Goal: Information Seeking & Learning: Learn about a topic

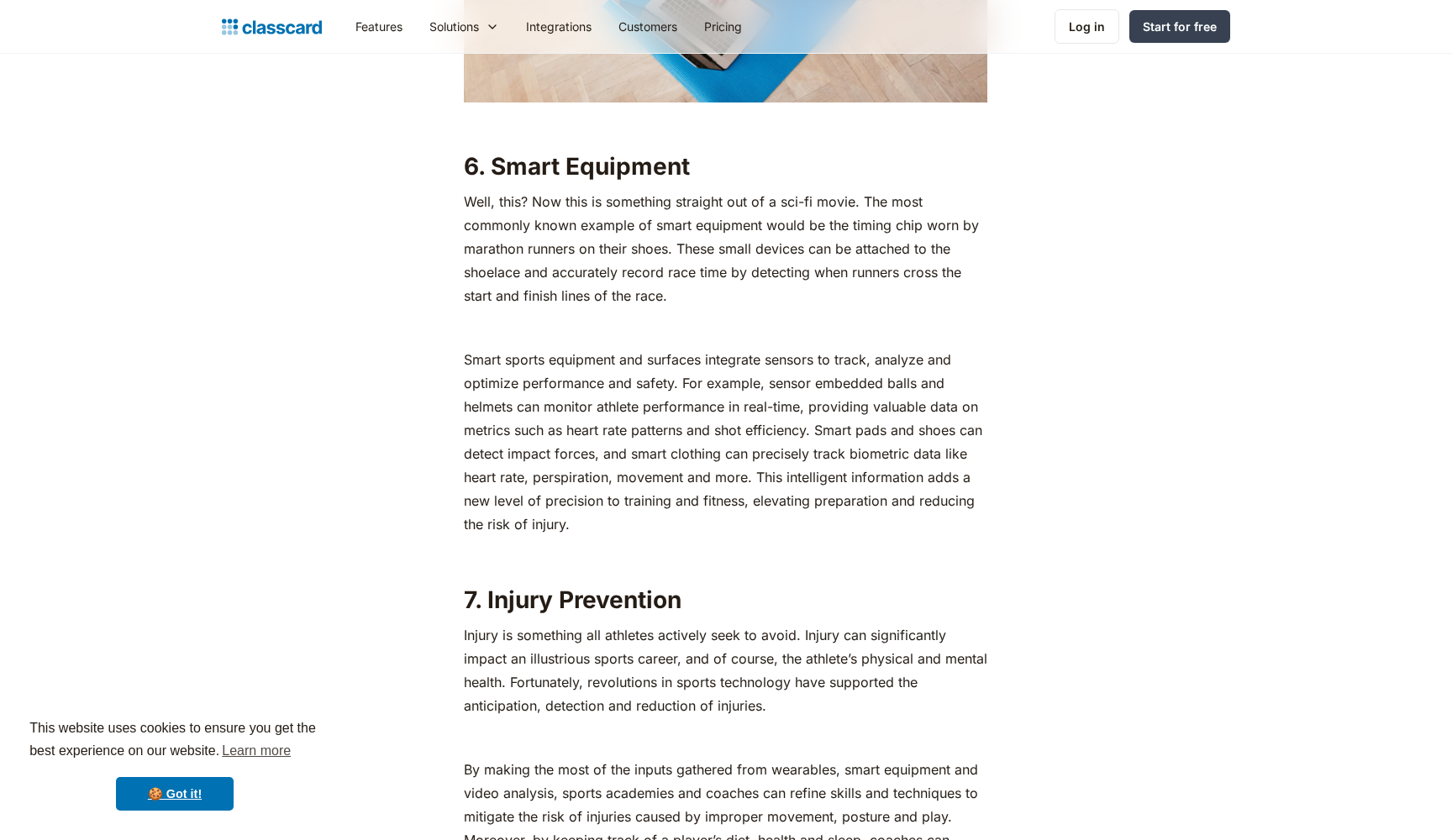
scroll to position [6585, 0]
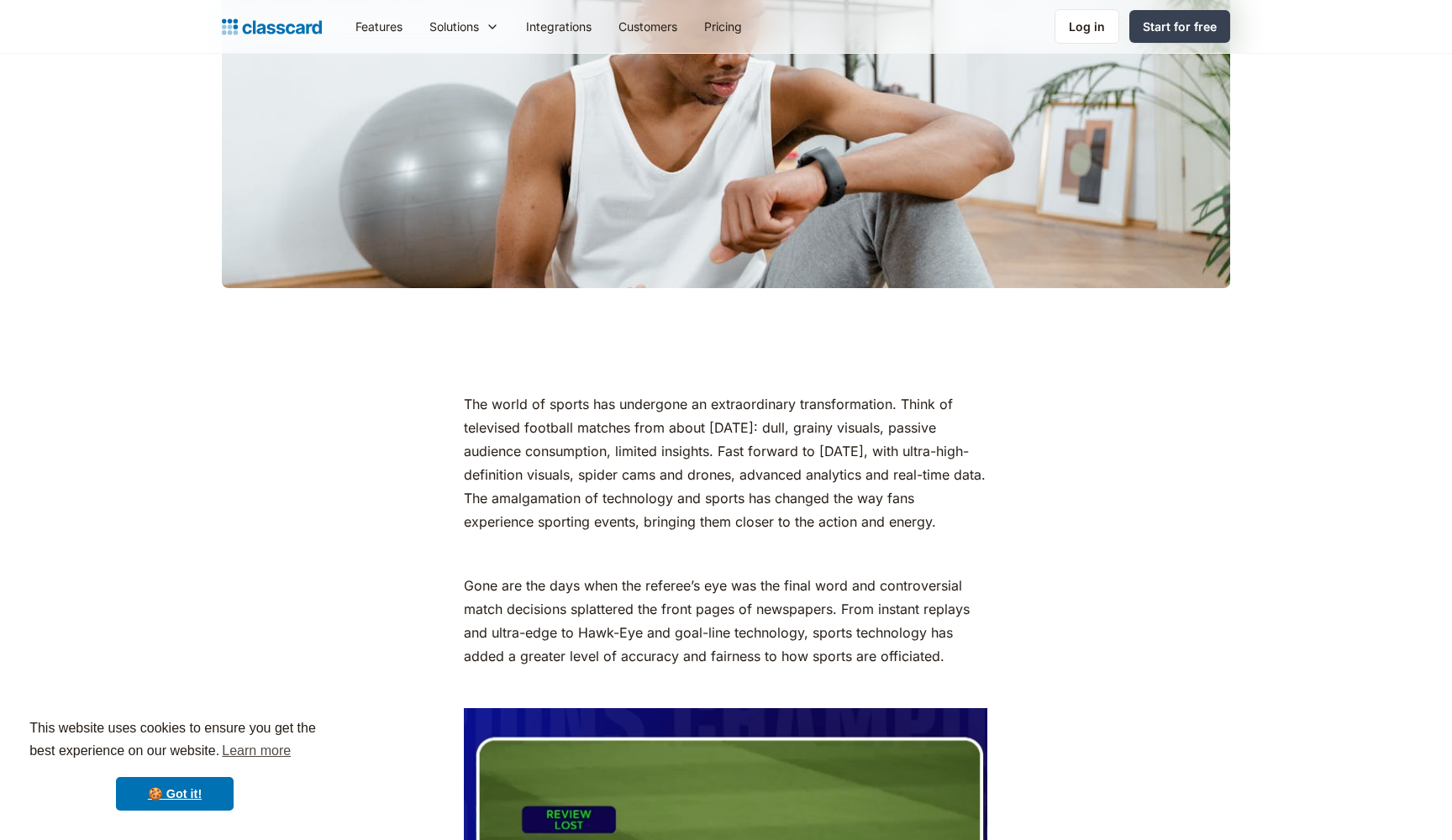
scroll to position [561, 0]
click at [198, 804] on link "🍪 Got it!" at bounding box center [174, 793] width 118 height 33
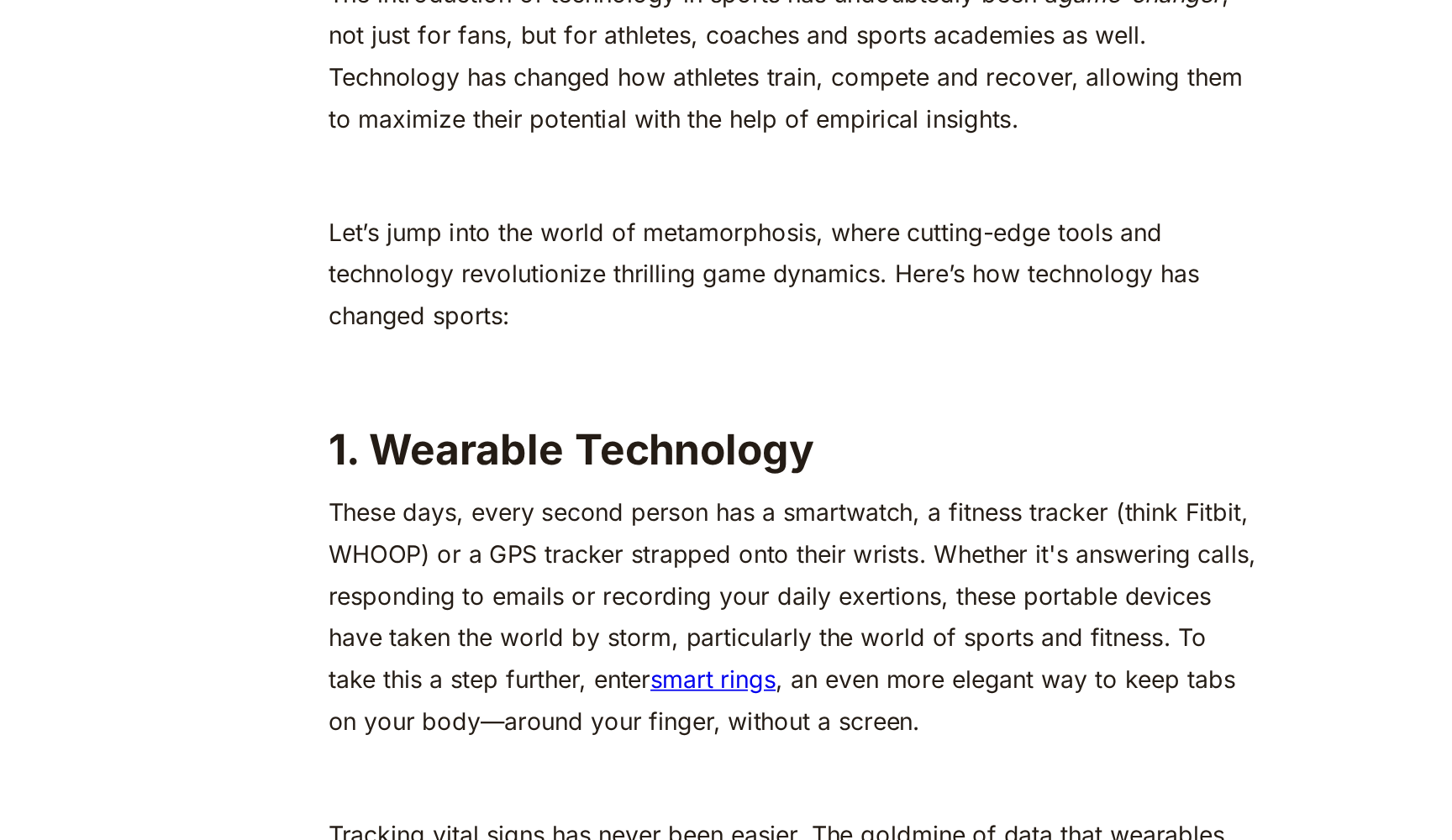
scroll to position [1397, 0]
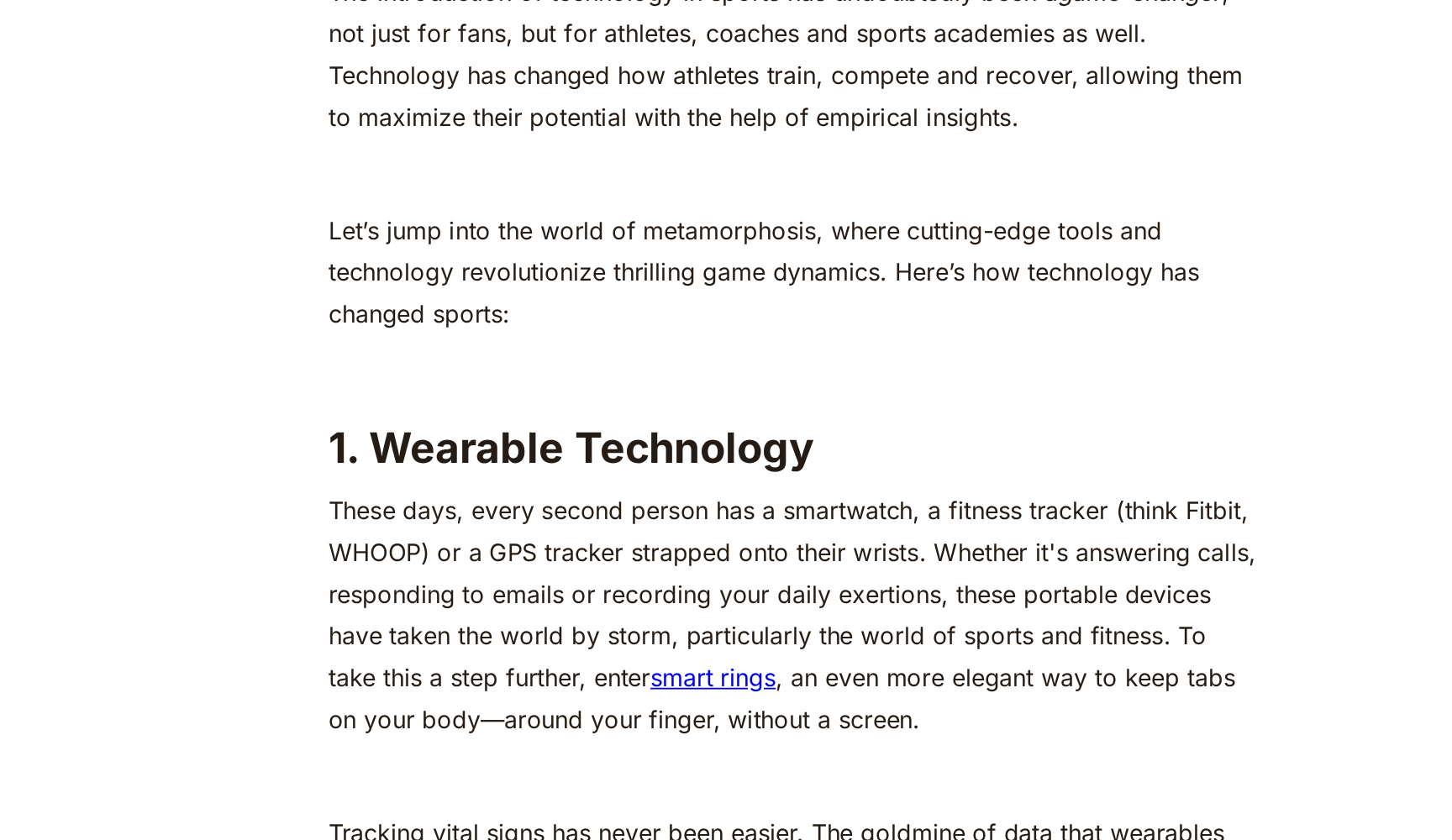
click at [645, 741] on link "smart rings" at bounding box center [681, 749] width 71 height 17
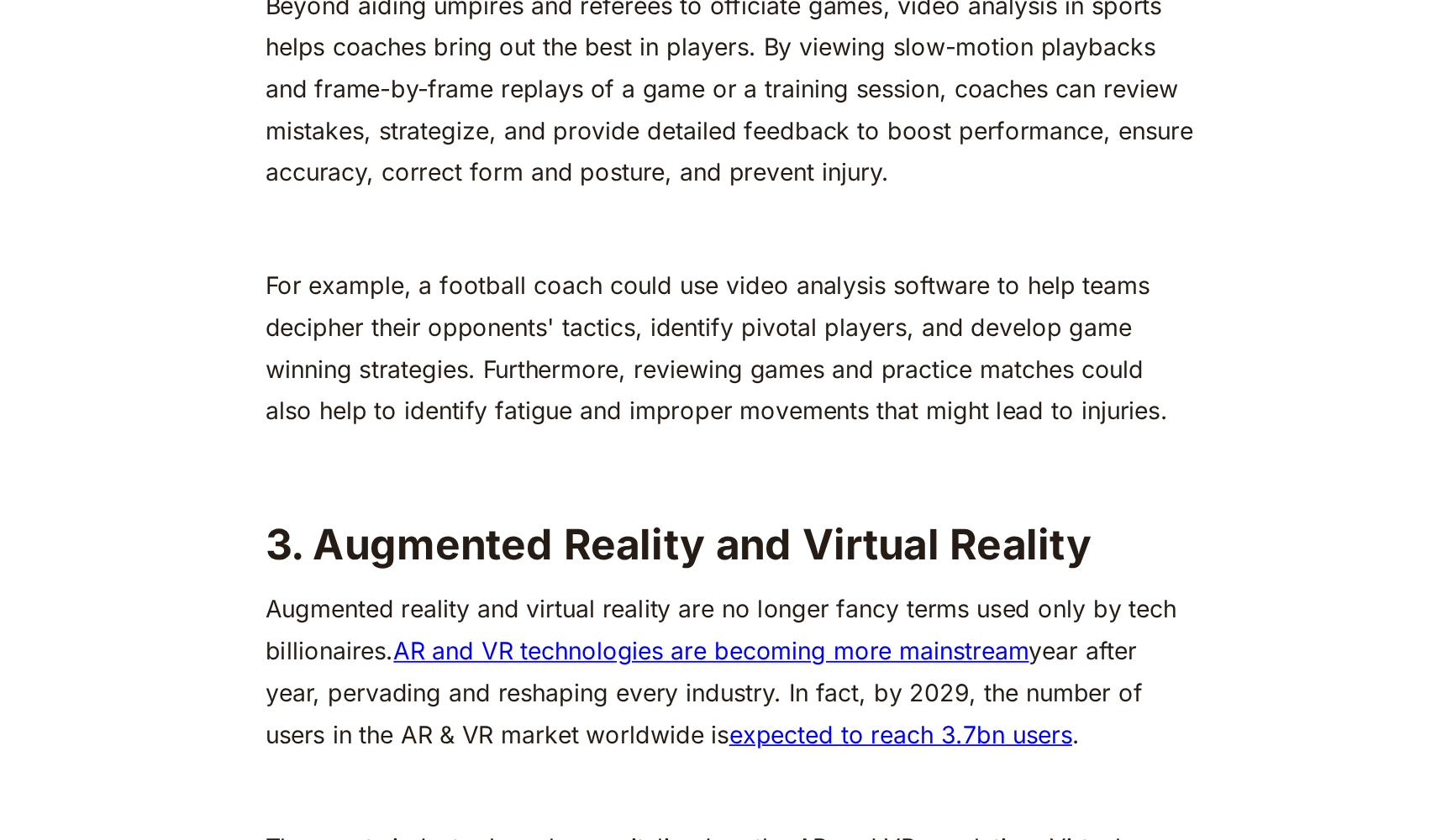
scroll to position [3094, 0]
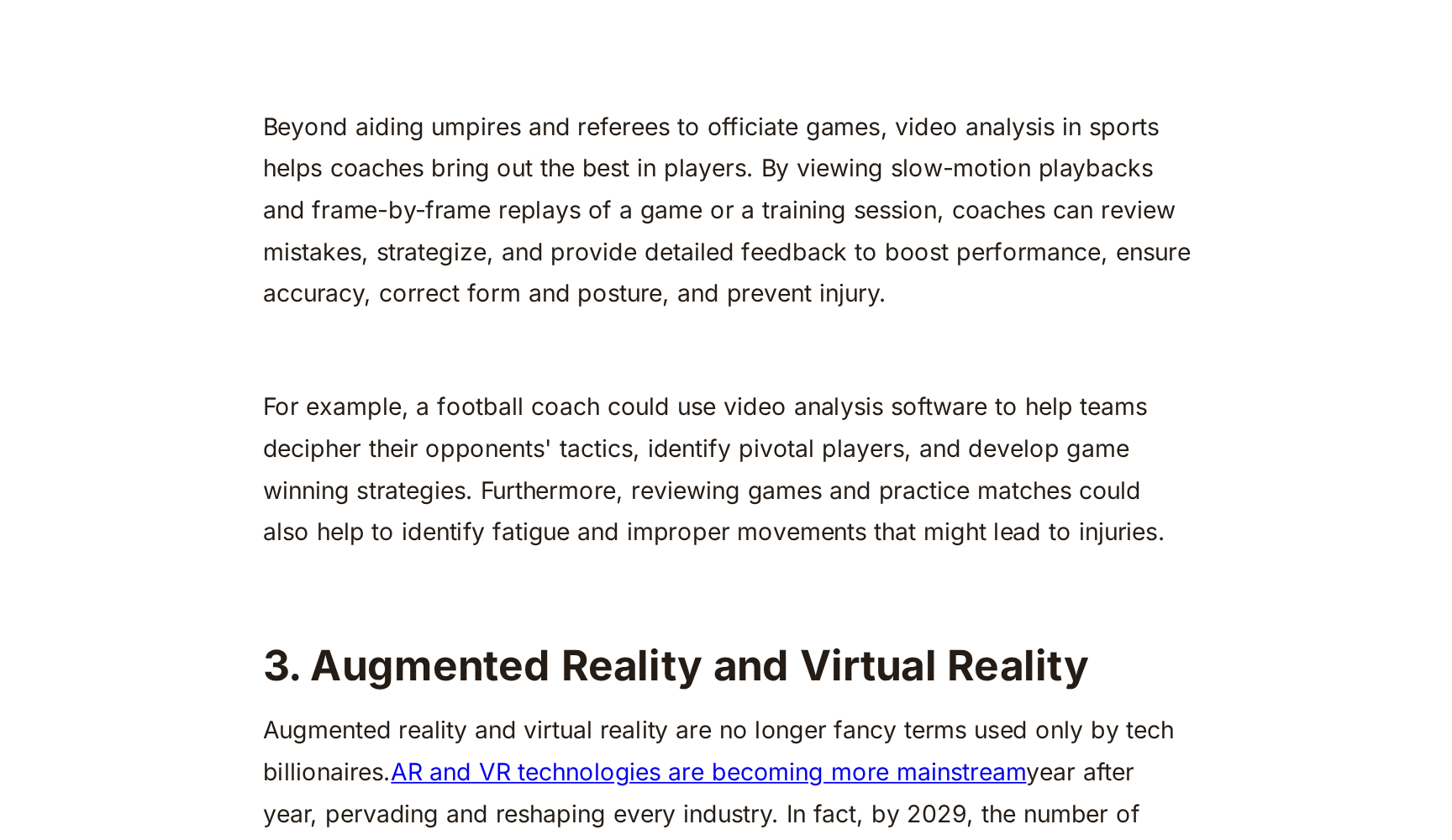
click at [524, 458] on p "For example, a football coach could use video analysis software to help teams d…" at bounding box center [726, 505] width 524 height 94
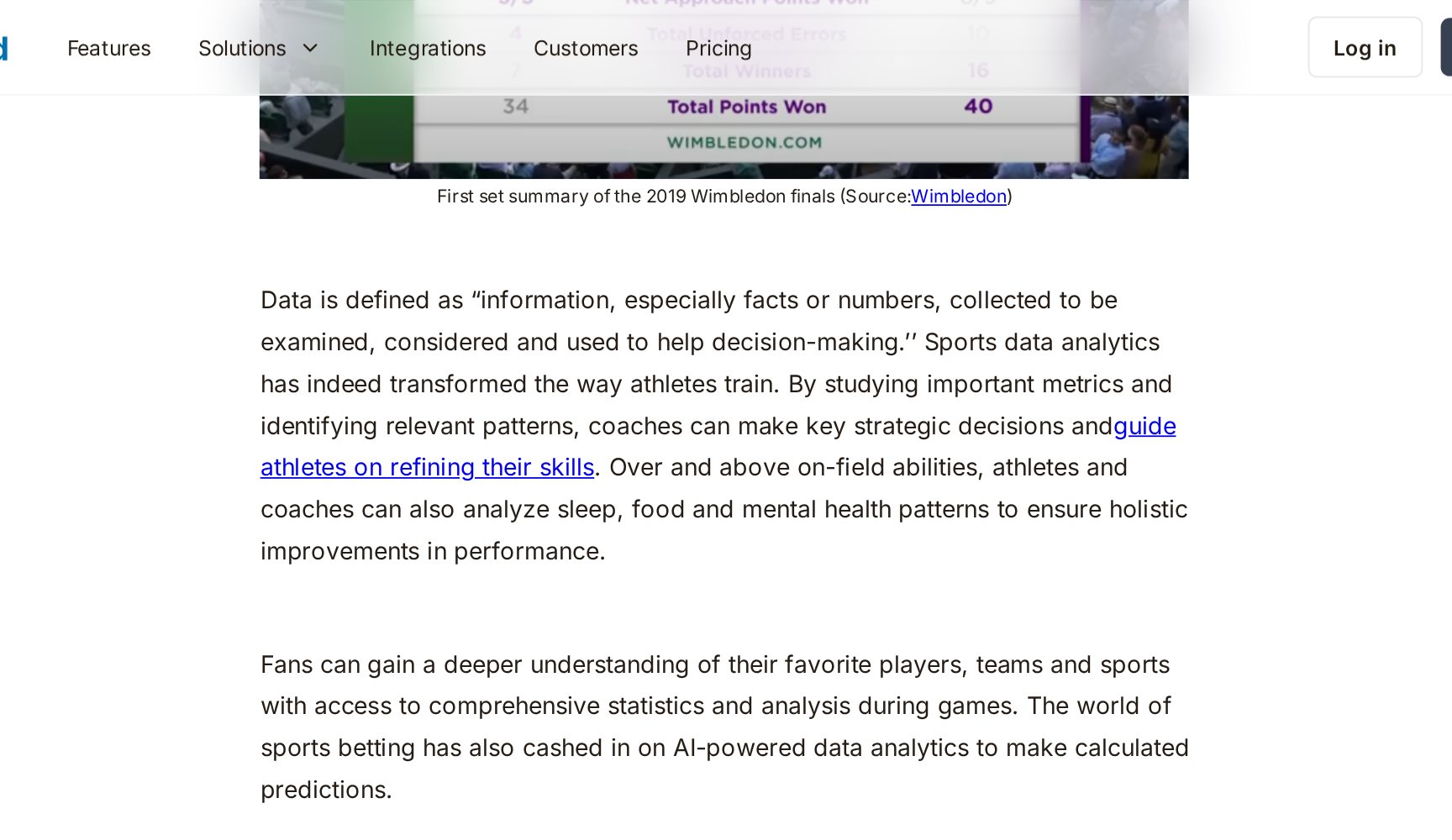
scroll to position [5434, 0]
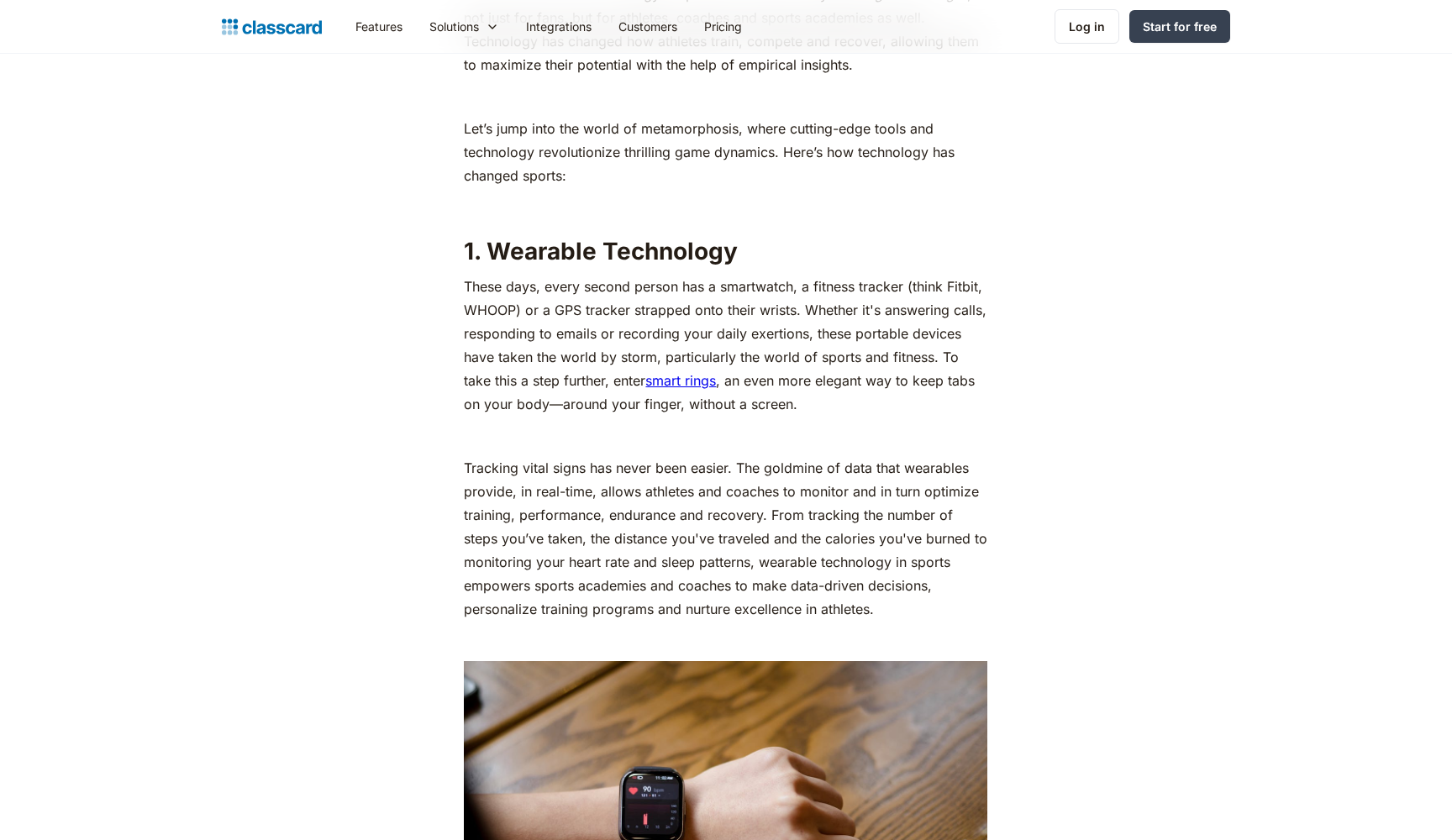
scroll to position [1766, 0]
drag, startPoint x: 740, startPoint y: 244, endPoint x: 488, endPoint y: 234, distance: 252.2
click at [488, 235] on h2 "1. Wearable Technology" at bounding box center [726, 250] width 524 height 31
copy h2 "Wearable Technology"
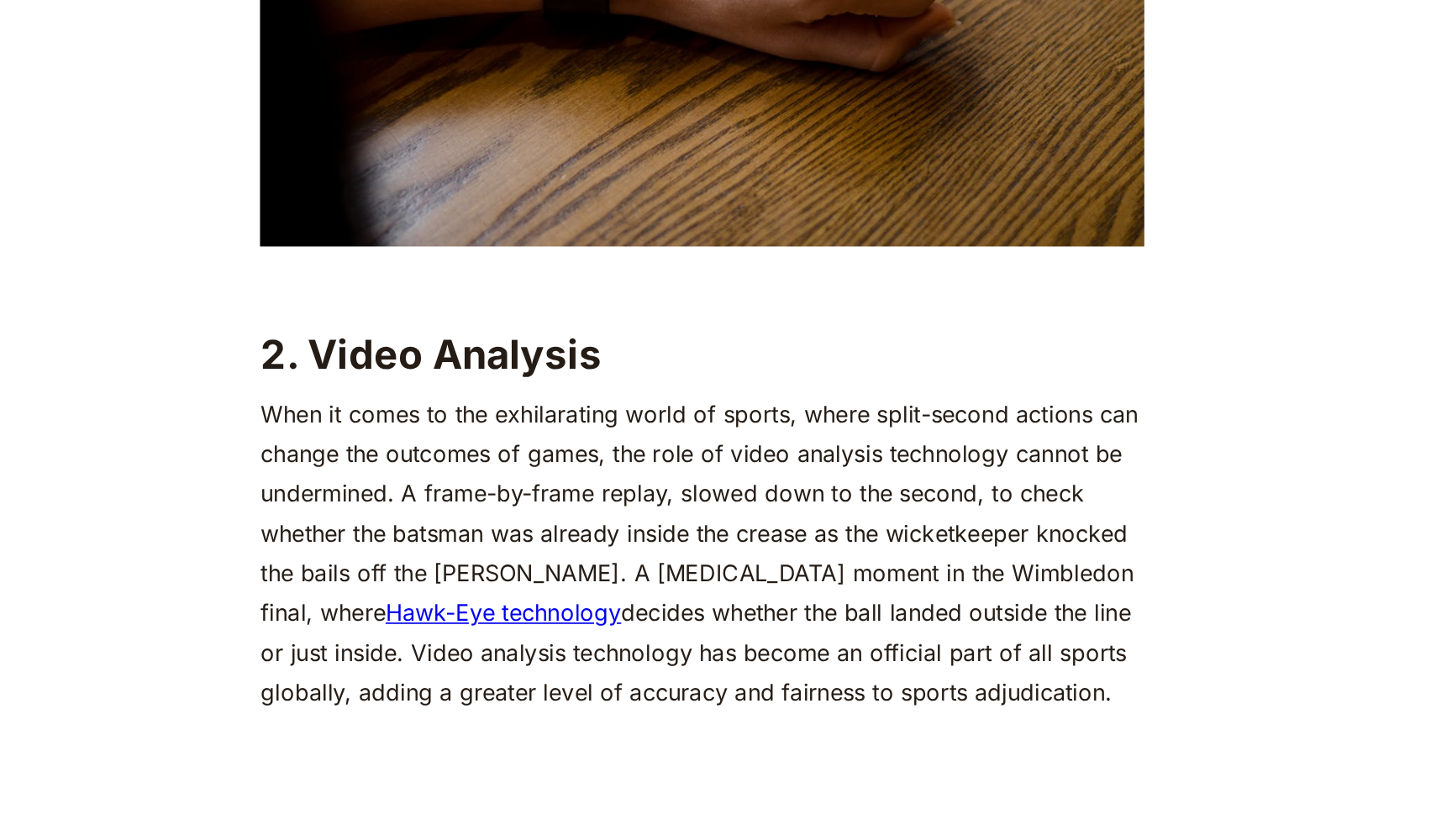
scroll to position [2308, 0]
